Goal: Task Accomplishment & Management: Complete application form

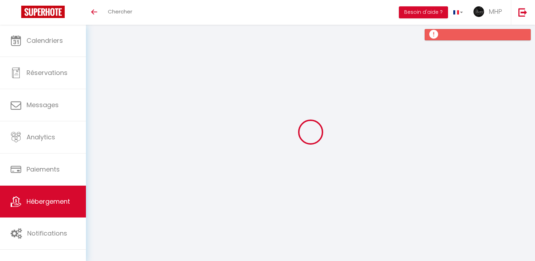
select select "3"
select select "2"
select select "1"
select select
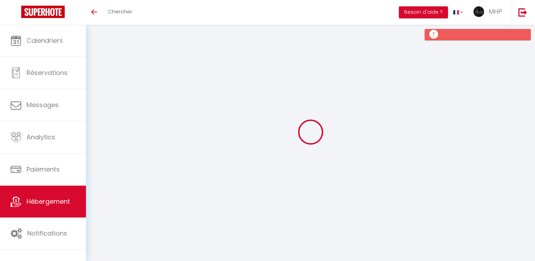
select select "28"
type input "[GEOGRAPHIC_DATA]"
type input "[PERSON_NAME]"
type input "[STREET_ADDRESS]"
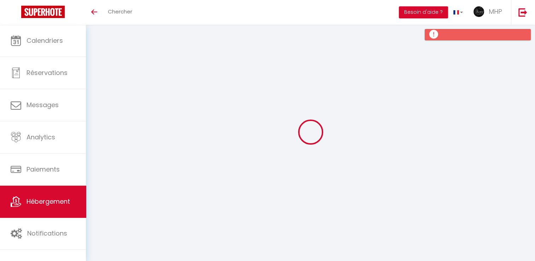
type input "06480"
type input "LA COLLE SUR LOUP"
select select "houses"
select select "villa"
select select "15"
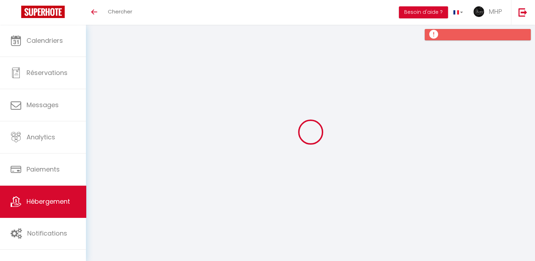
select select "8"
select select "5"
type input "600"
type input "450"
type input "5"
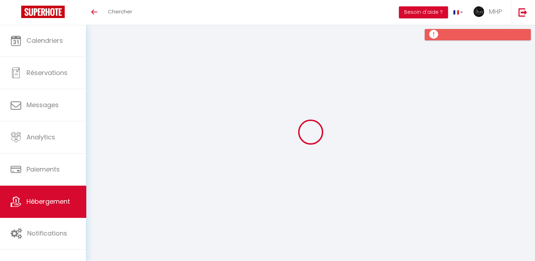
type input "1000"
type input "2000"
select select
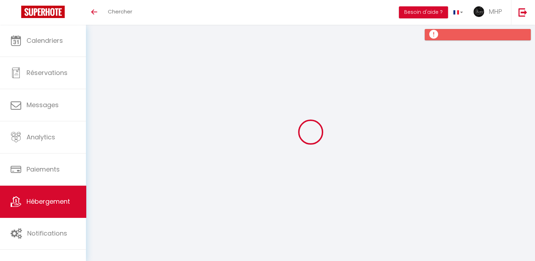
select select
type input "[STREET_ADDRESS]"
type input "06480"
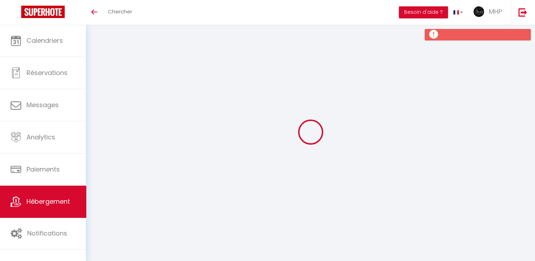
type input "[GEOGRAPHIC_DATA]"
type input "[EMAIL_ADDRESS][DOMAIN_NAME]"
select select "13859"
checkbox input "false"
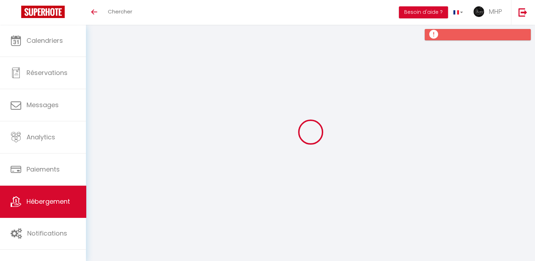
checkbox input "true"
checkbox input "false"
radio input "true"
select select "40441"
select select "40247"
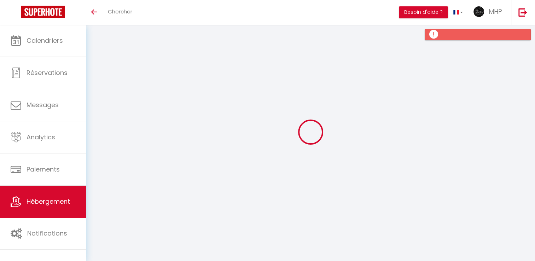
type input "400"
type input "0"
select select
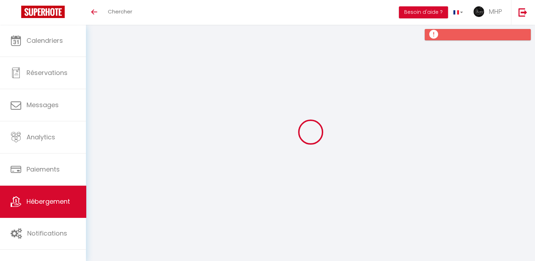
select select
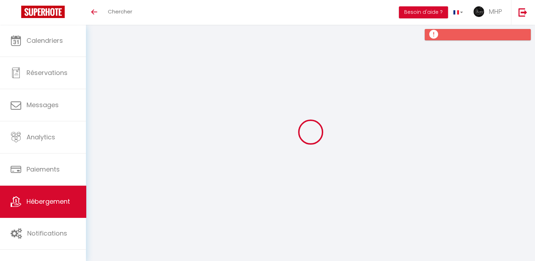
checkbox input "false"
checkbox input "true"
checkbox input "false"
select select
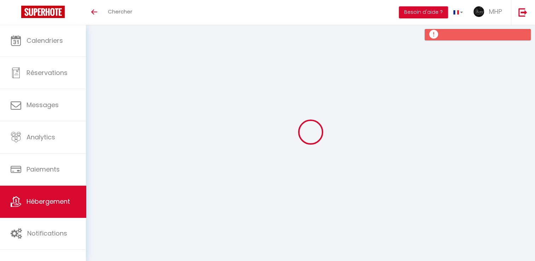
select select
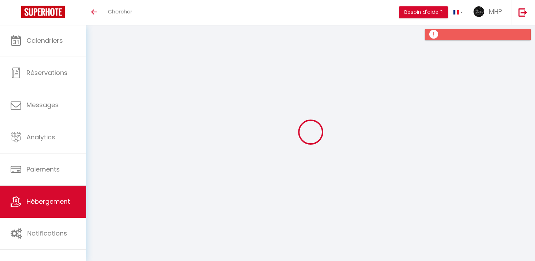
checkbox input "false"
checkbox input "true"
checkbox input "false"
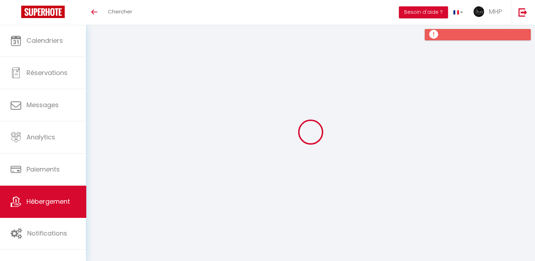
checkbox input "false"
checkbox input "true"
checkbox input "false"
select select "15:00"
select select "21:00"
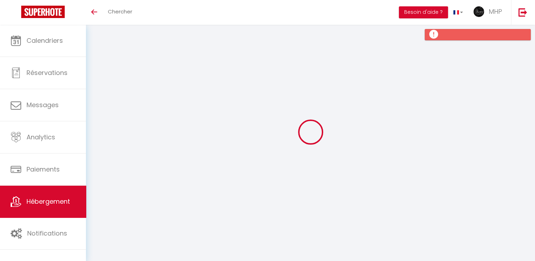
select select "10:00"
select select "30"
select select "300"
select select "08:00"
checkbox input "false"
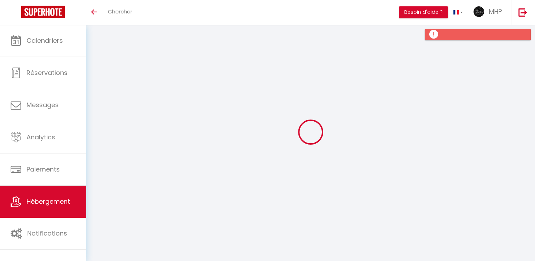
checkbox input "false"
checkbox input "true"
checkbox input "false"
